Goal: Task Accomplishment & Management: Manage account settings

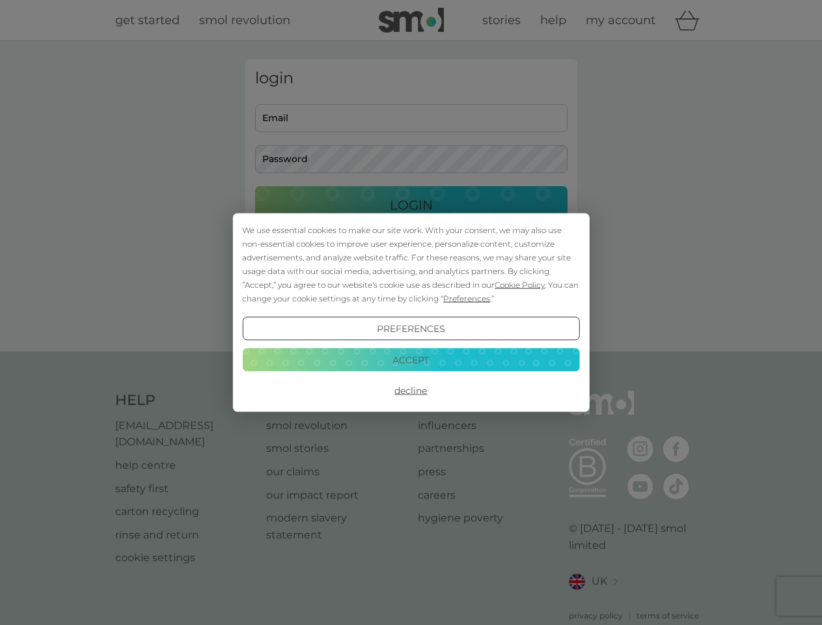
click at [520, 285] on span "Cookie Policy" at bounding box center [520, 285] width 50 height 10
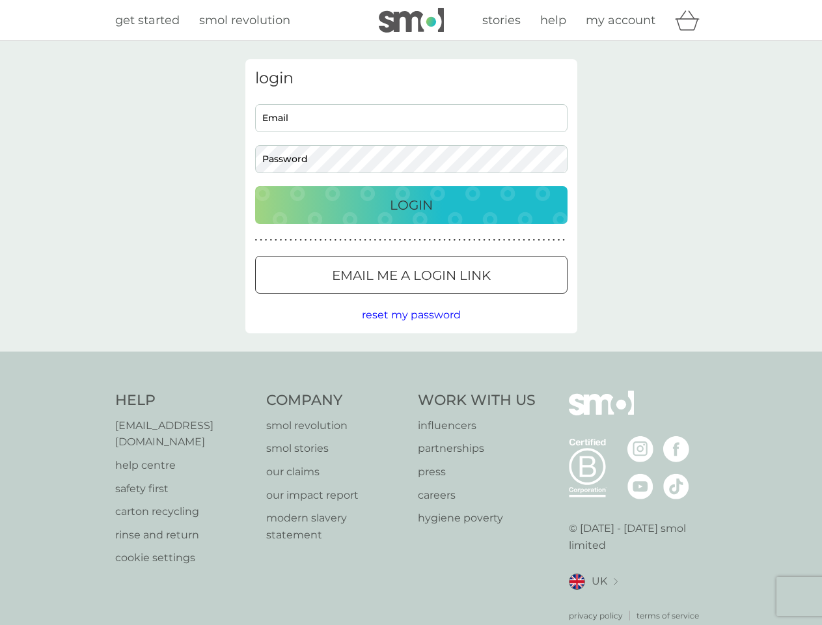
click at [466, 298] on div "login Email Password Login ● ● ● ● ● ● ● ● ● ● ● ● ● ● ● ● ● ● ● ● ● ● ● ● ● ● …" at bounding box center [411, 196] width 332 height 274
click at [411, 329] on div "login Email Password Login ● ● ● ● ● ● ● ● ● ● ● ● ● ● ● ● ● ● ● ● ● ● ● ● ● ● …" at bounding box center [411, 196] width 332 height 274
click at [411, 391] on div "Help [EMAIL_ADDRESS][DOMAIN_NAME] help centre safety first carton recycling rin…" at bounding box center [411, 506] width 593 height 231
click at [411, 359] on div "Help [EMAIL_ADDRESS][DOMAIN_NAME] help centre safety first carton recycling rin…" at bounding box center [411, 506] width 822 height 309
